Goal: Information Seeking & Learning: Learn about a topic

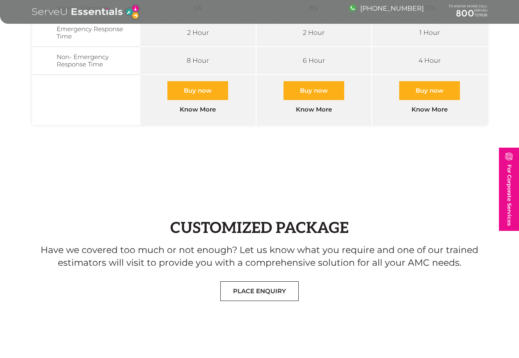
scroll to position [542, 0]
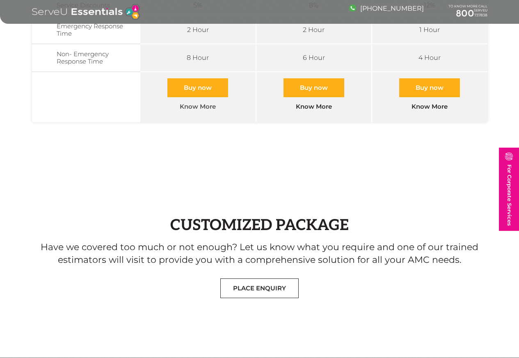
click at [183, 97] on link "Know More" at bounding box center [197, 106] width 69 height 19
click at [190, 97] on link "Know More" at bounding box center [197, 106] width 69 height 19
